Goal: Check status: Check status

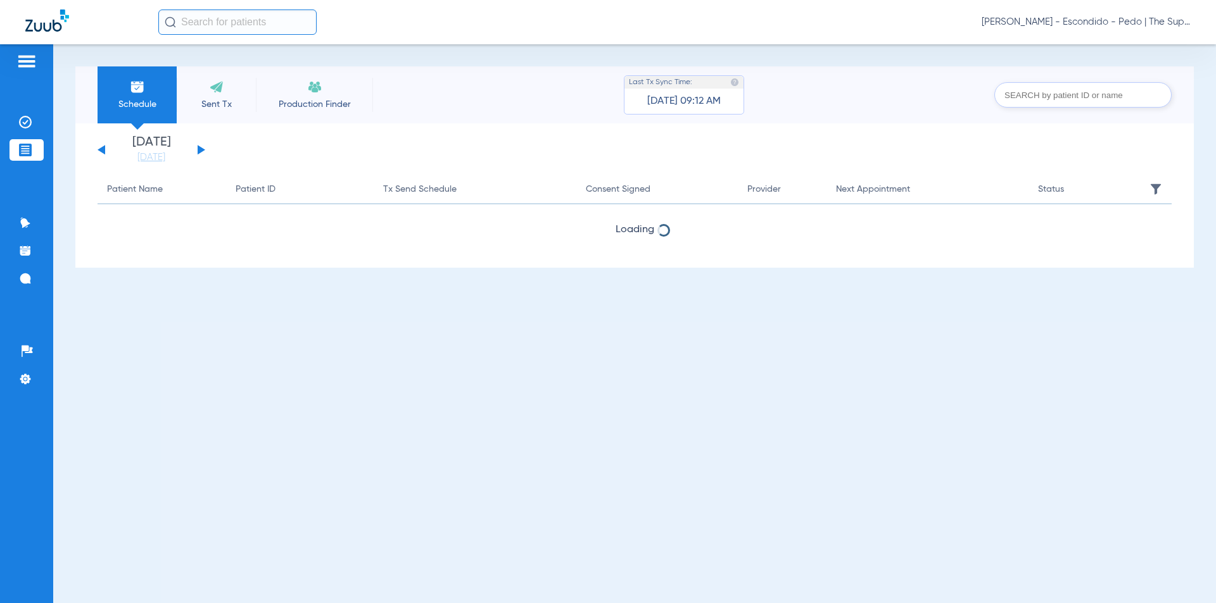
click at [212, 25] on input "text" at bounding box center [237, 21] width 158 height 25
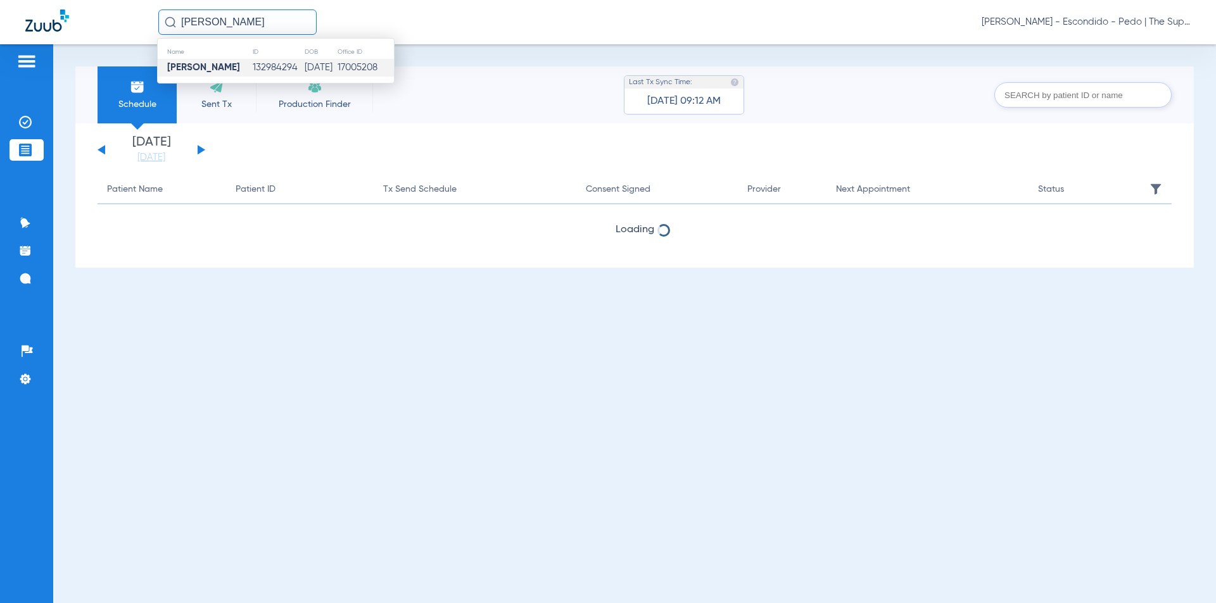
type input "[PERSON_NAME]"
click at [252, 63] on td "132984294" at bounding box center [278, 68] width 53 height 18
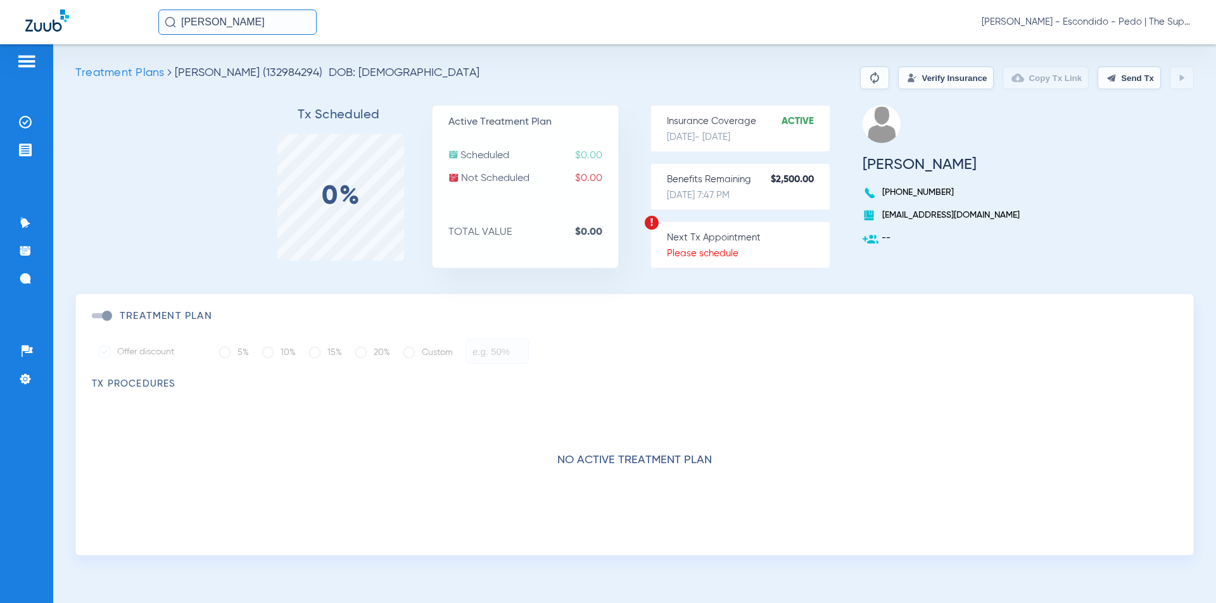
click at [898, 70] on button "Verify Insurance" at bounding box center [946, 77] width 96 height 23
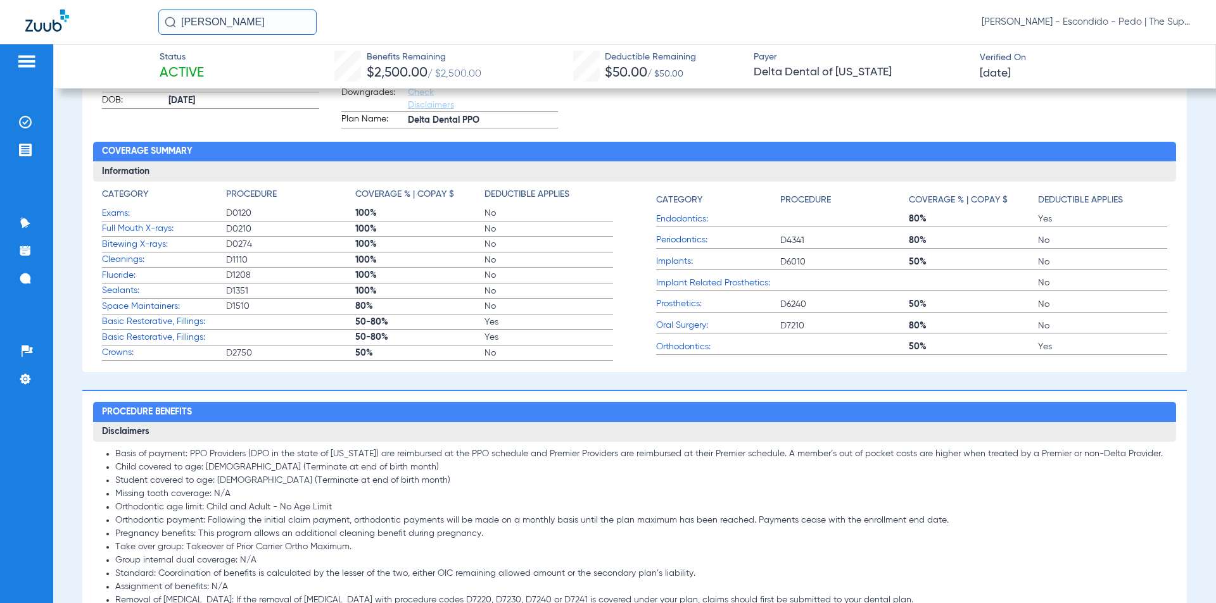
scroll to position [570, 0]
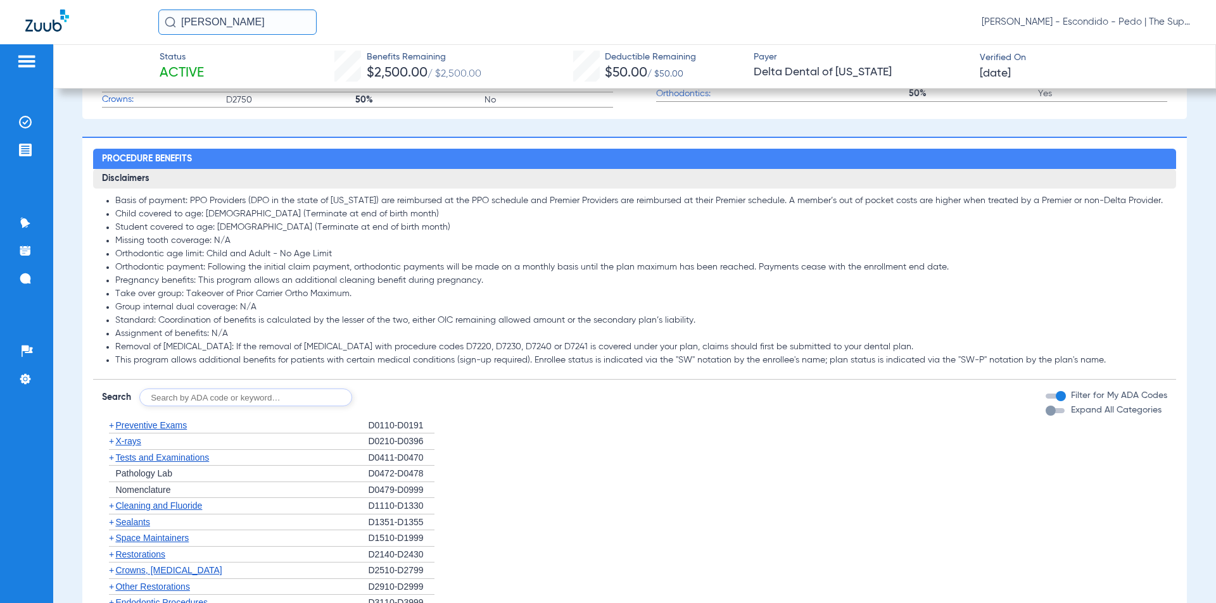
click at [134, 523] on span "Sealants" at bounding box center [132, 522] width 34 height 10
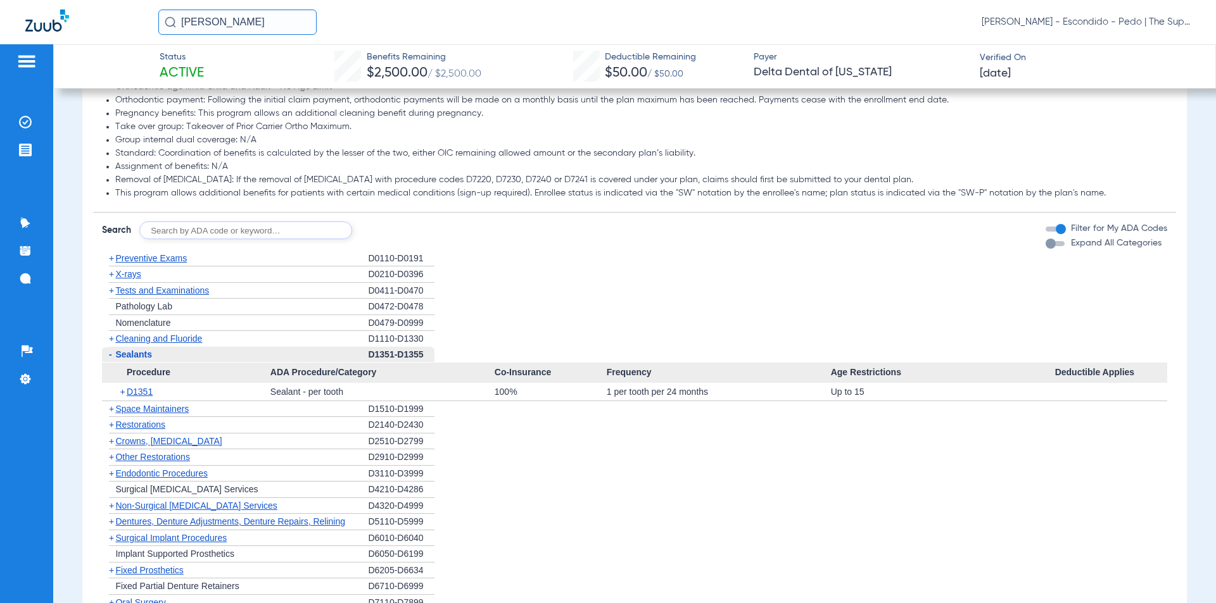
scroll to position [823, 0]
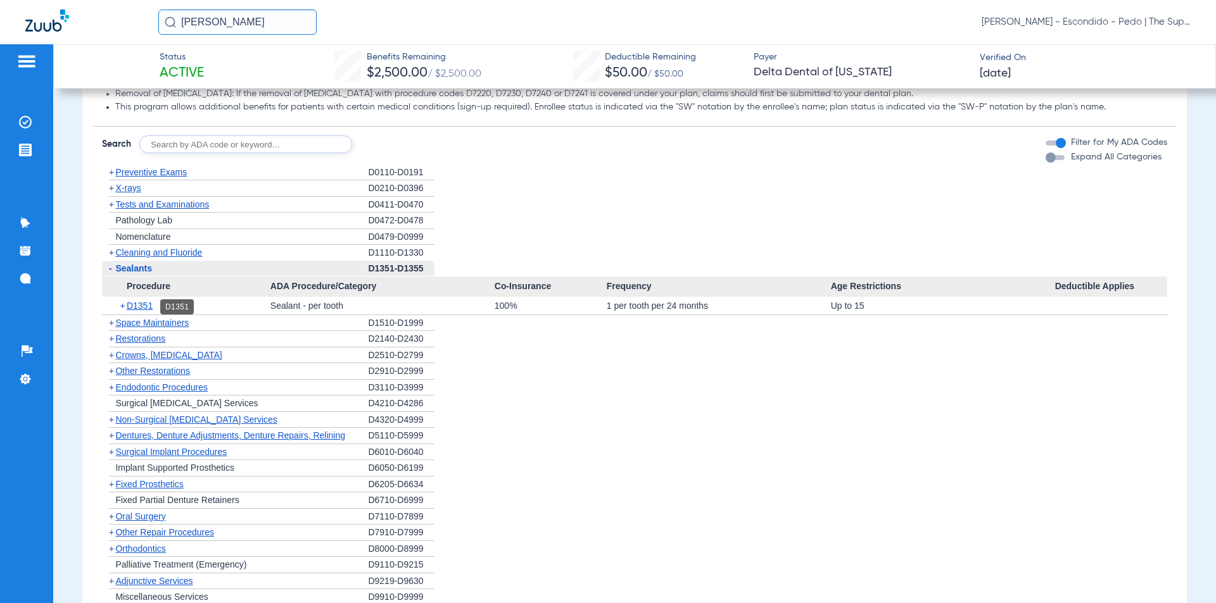
click at [146, 306] on span "D1351" at bounding box center [140, 306] width 26 height 10
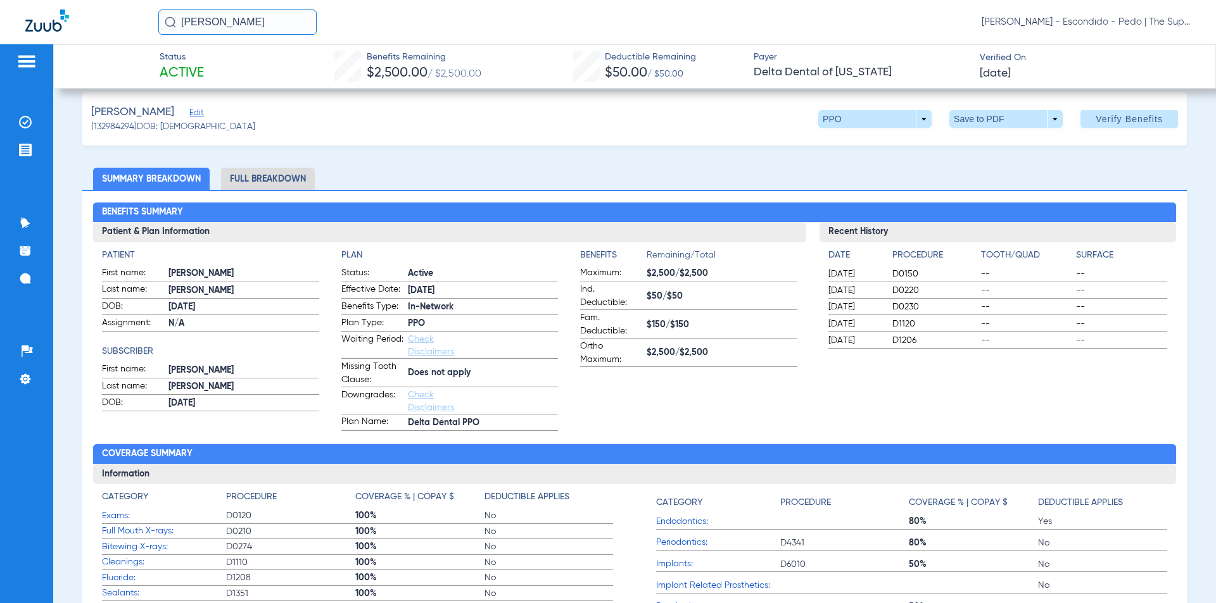
scroll to position [0, 0]
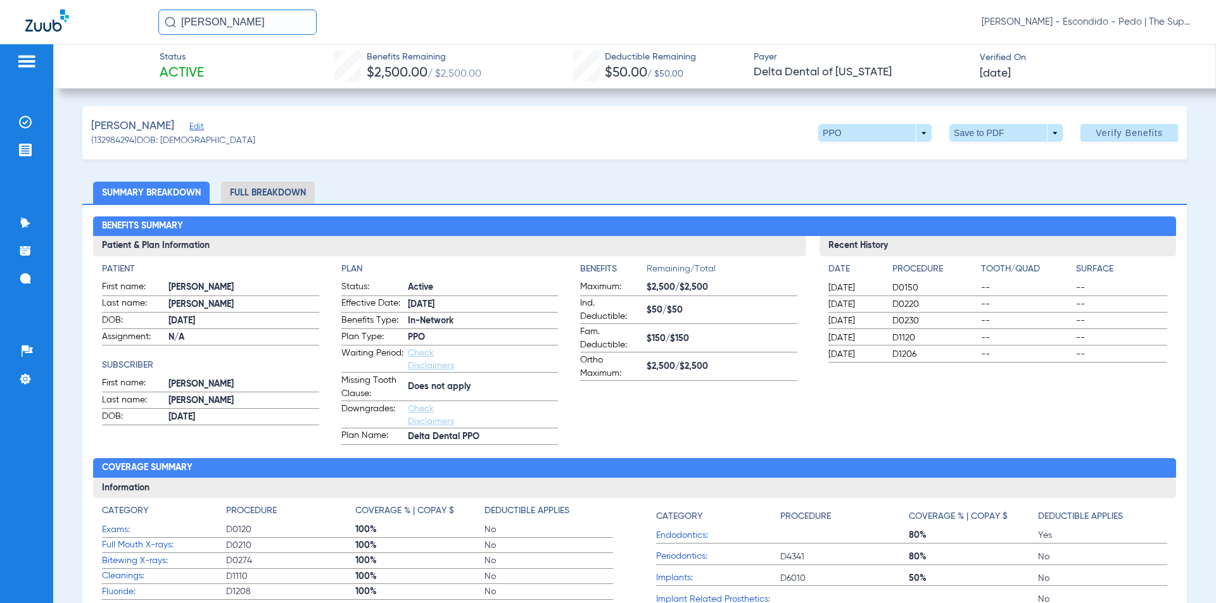
click at [274, 194] on li "Full Breakdown" at bounding box center [268, 193] width 94 height 22
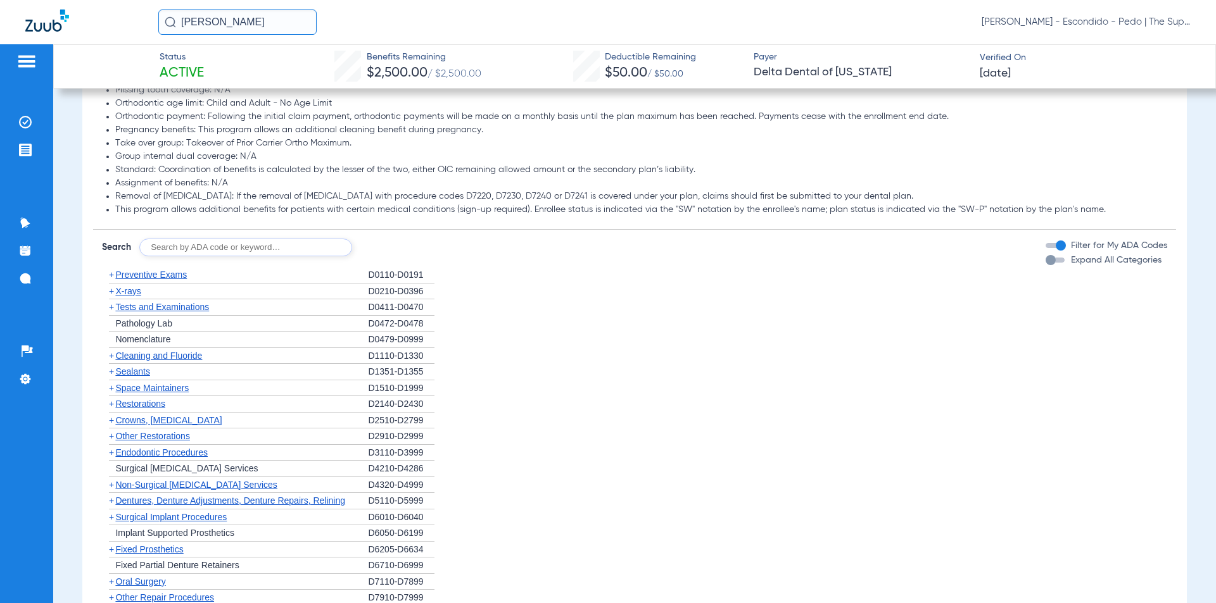
scroll to position [1203, 0]
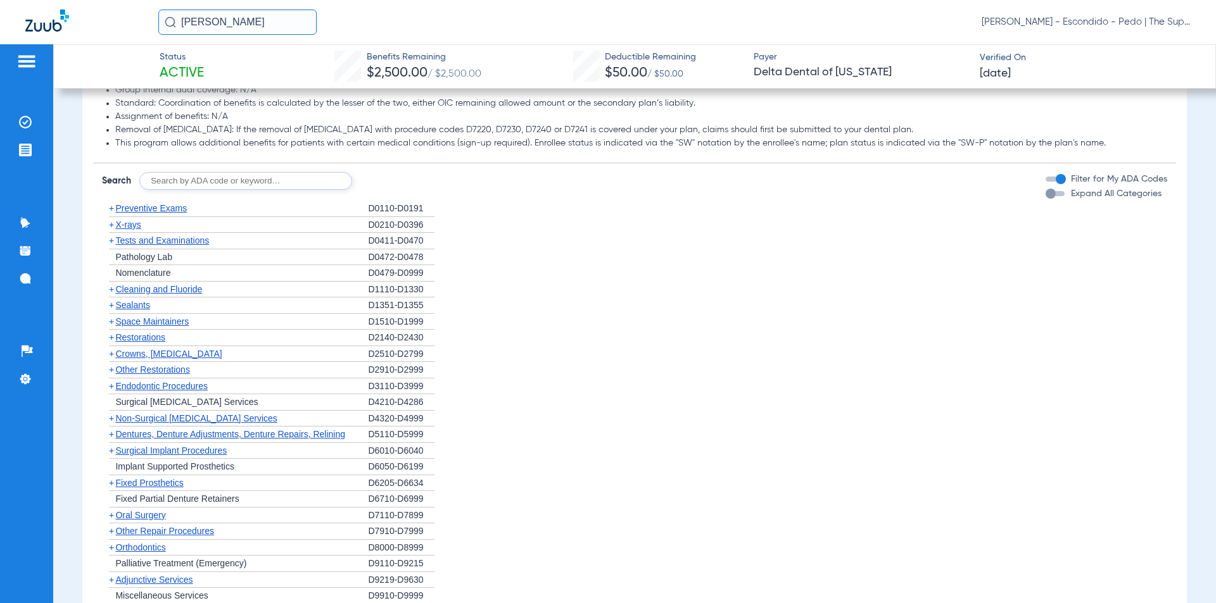
click at [130, 306] on span "Sealants" at bounding box center [132, 305] width 34 height 10
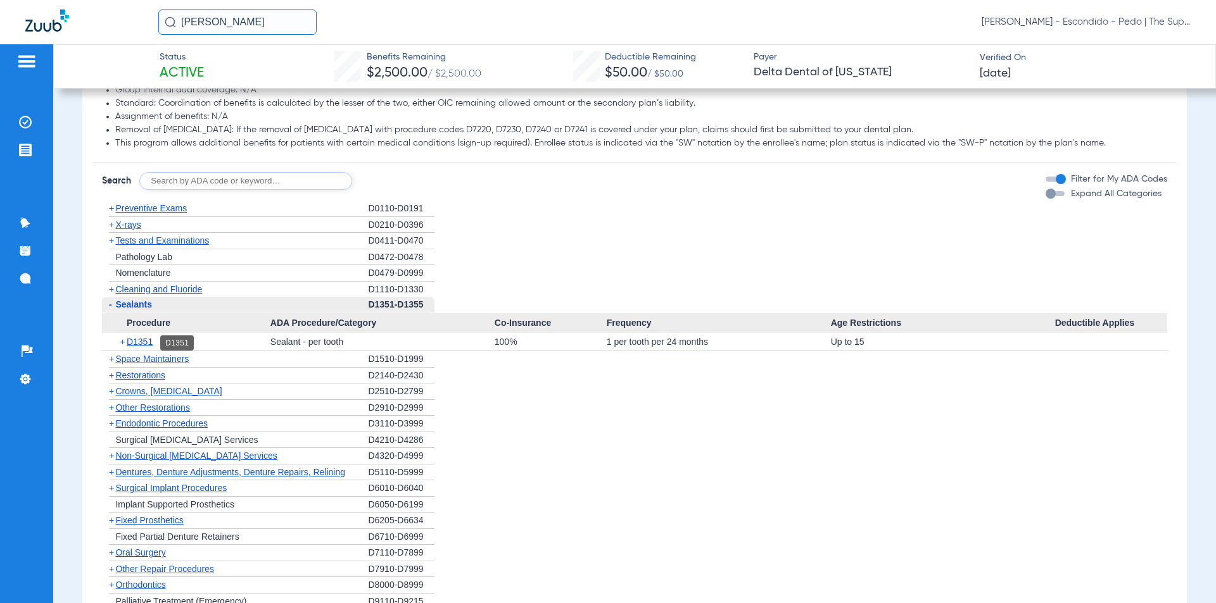
click at [141, 345] on span "D1351" at bounding box center [140, 342] width 26 height 10
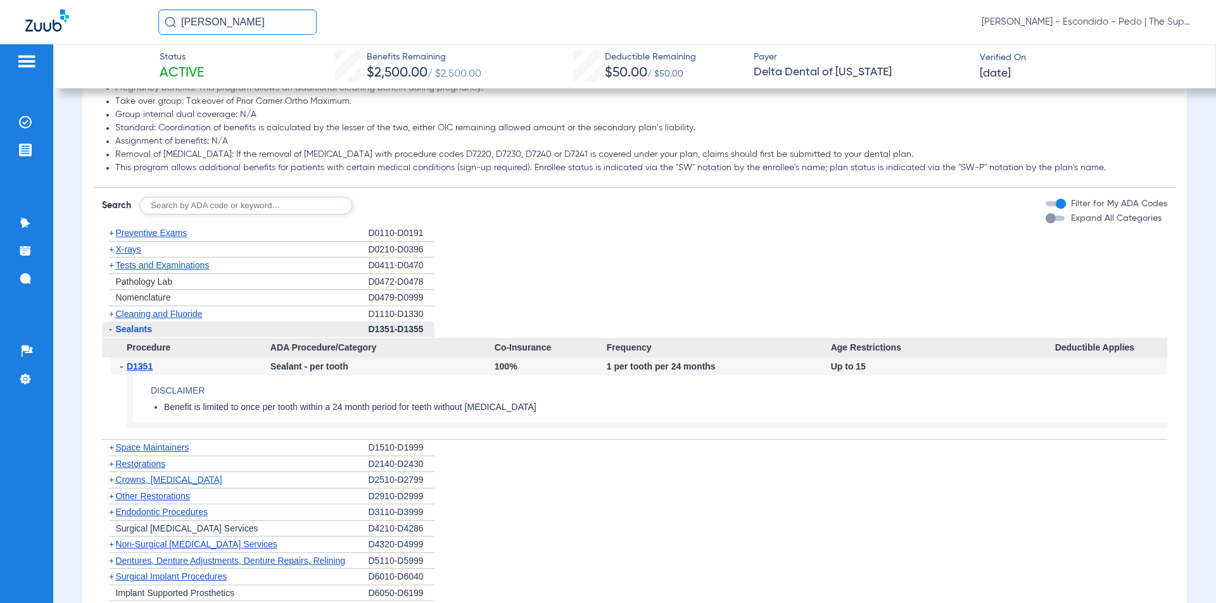
scroll to position [1266, 0]
